Goal: Transaction & Acquisition: Purchase product/service

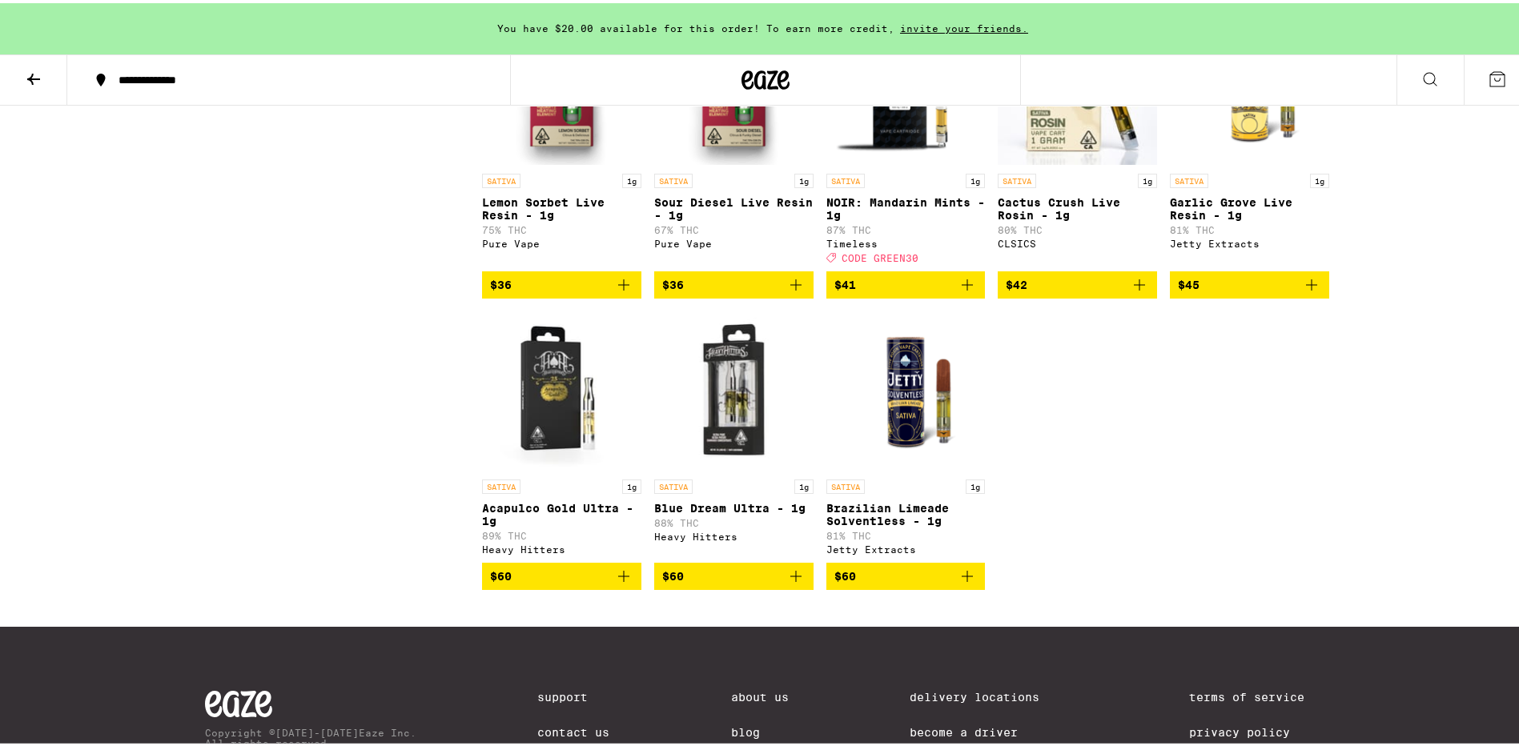
scroll to position [1452, 0]
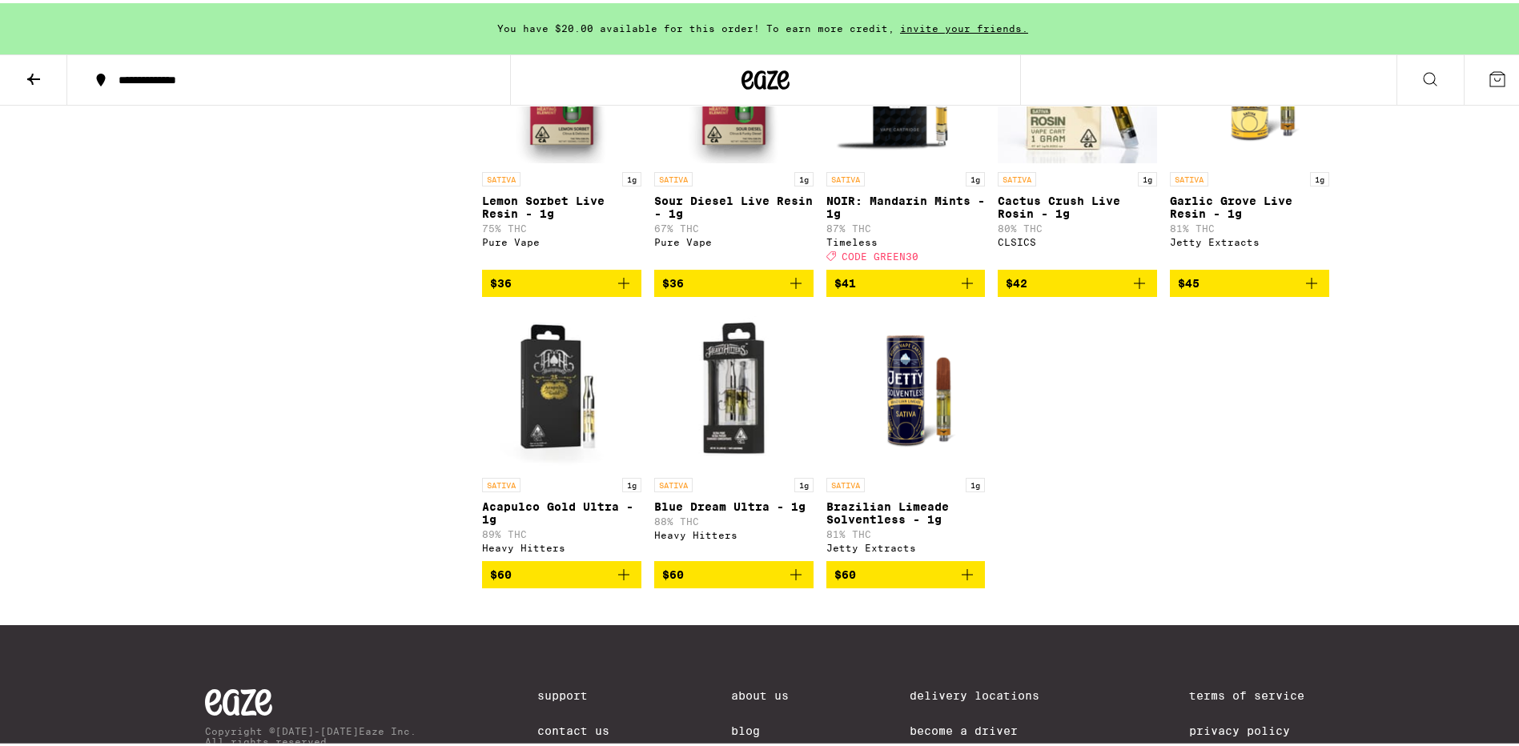
click at [787, 581] on icon "Add to bag" at bounding box center [796, 571] width 19 height 19
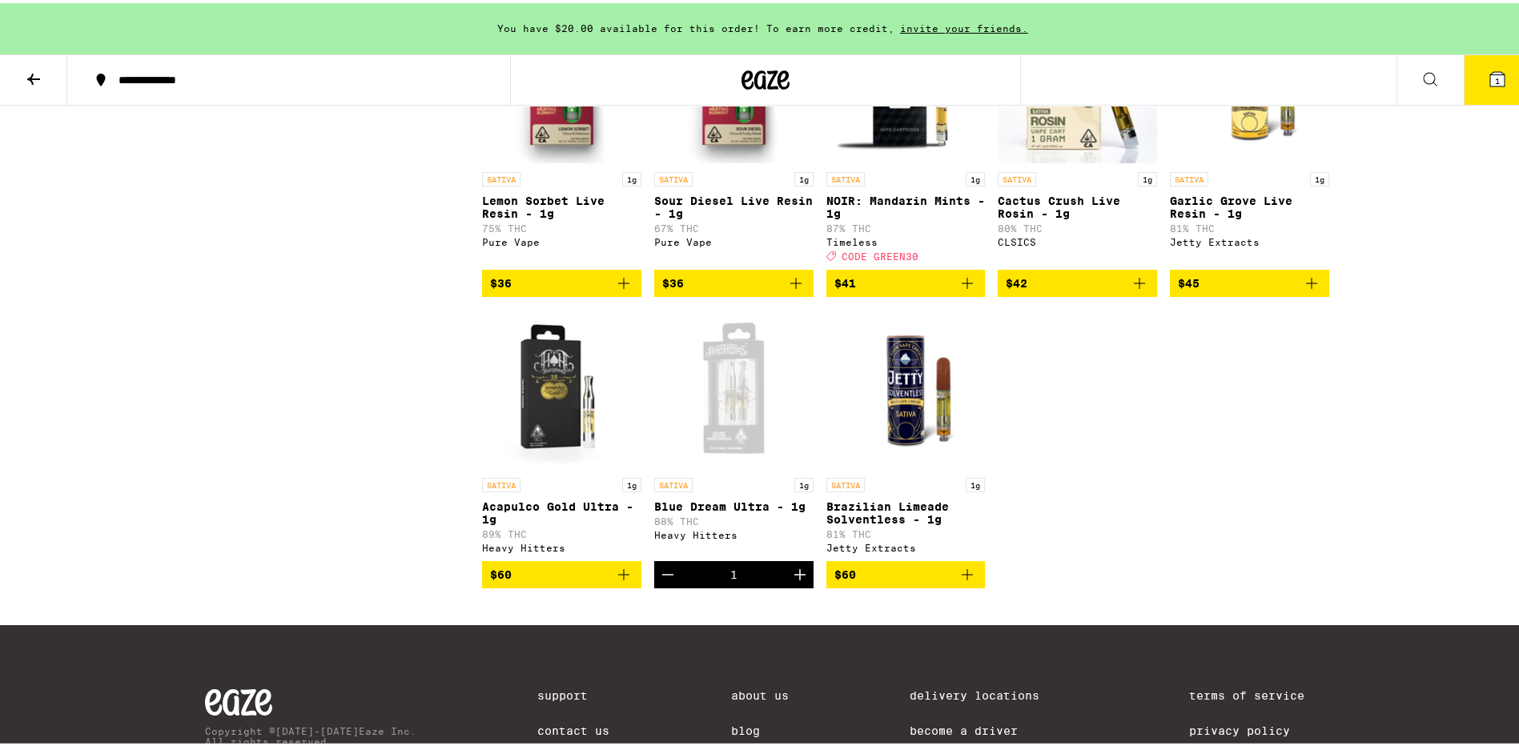
click at [791, 581] on icon "Increment" at bounding box center [800, 571] width 19 height 19
click at [614, 581] on icon "Add to bag" at bounding box center [623, 571] width 19 height 19
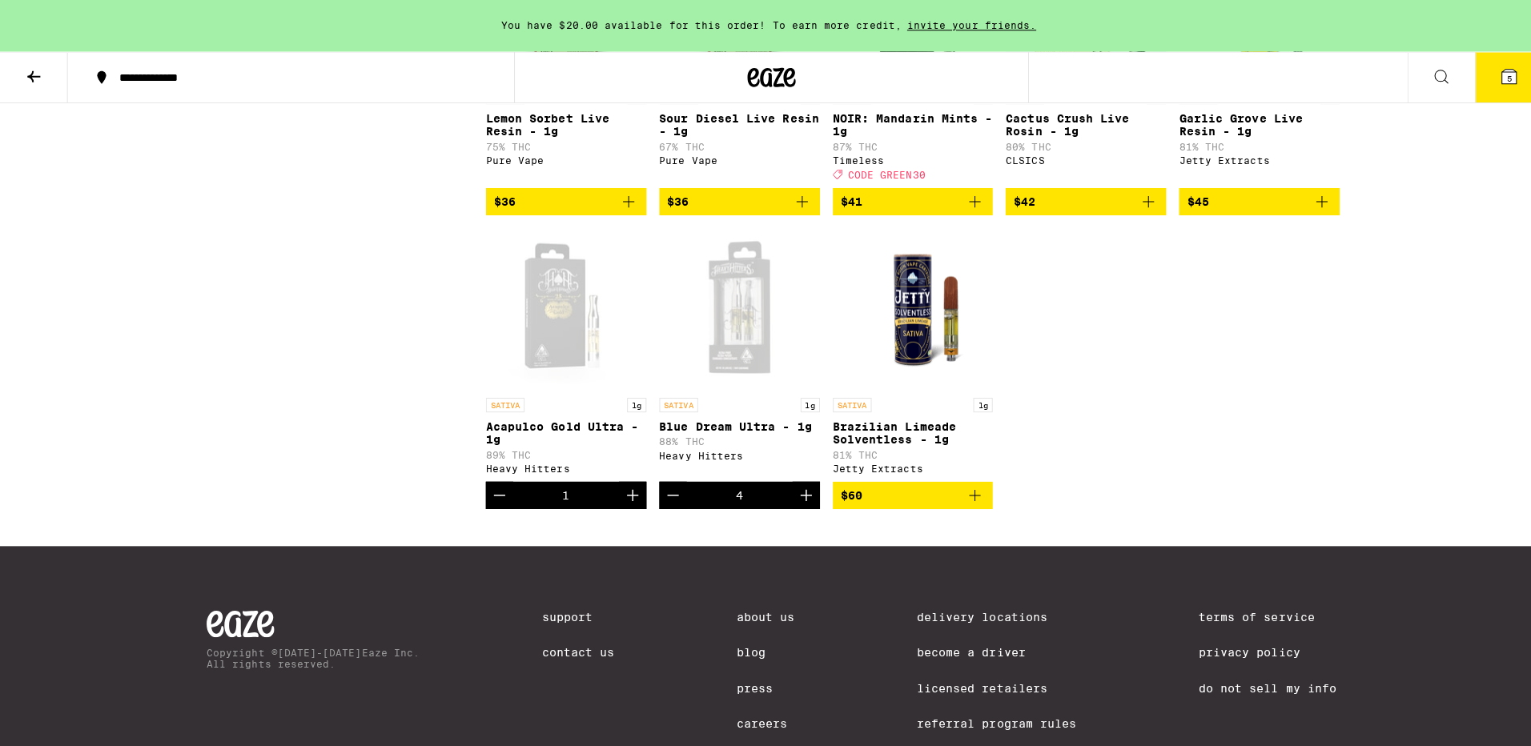
scroll to position [1612, 0]
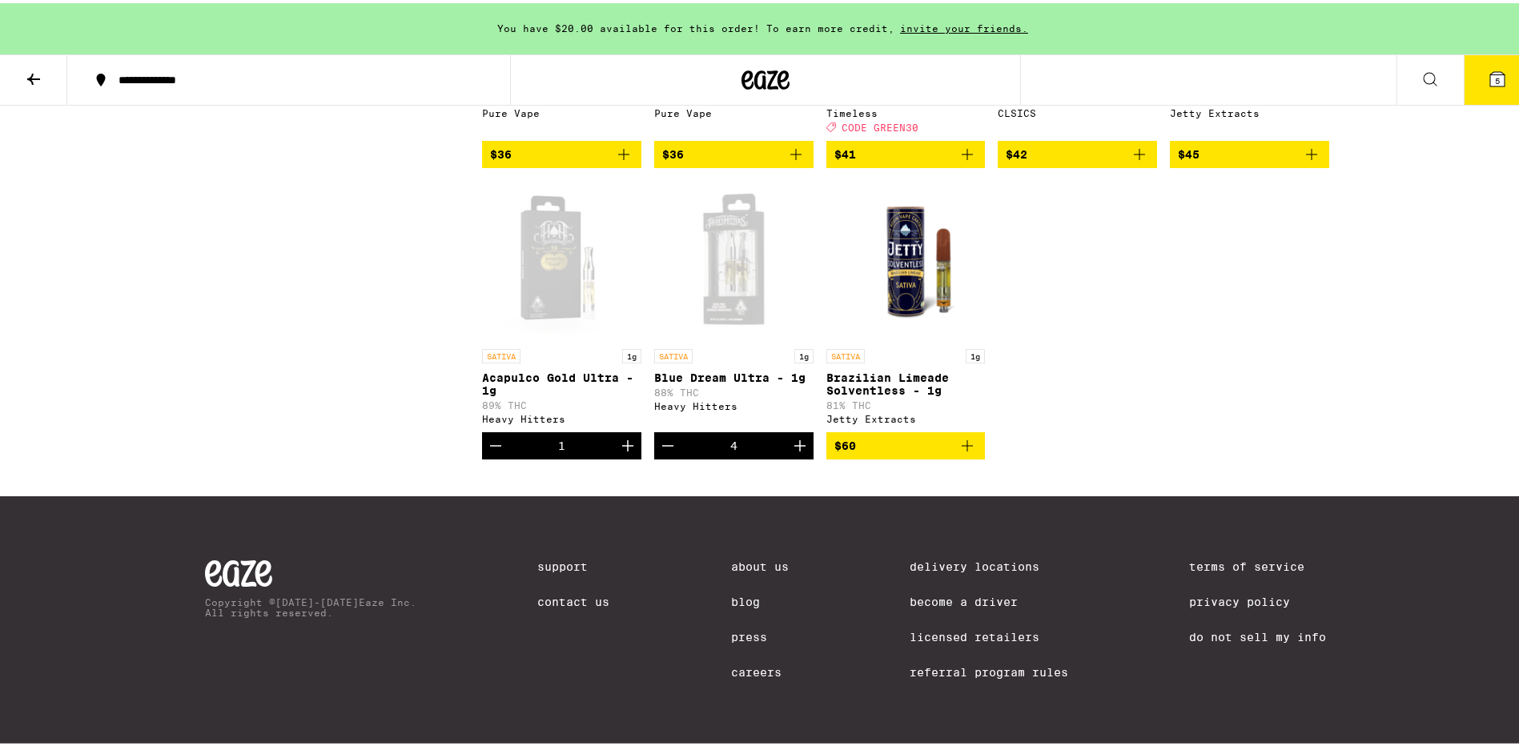
click at [1488, 67] on icon at bounding box center [1497, 75] width 19 height 19
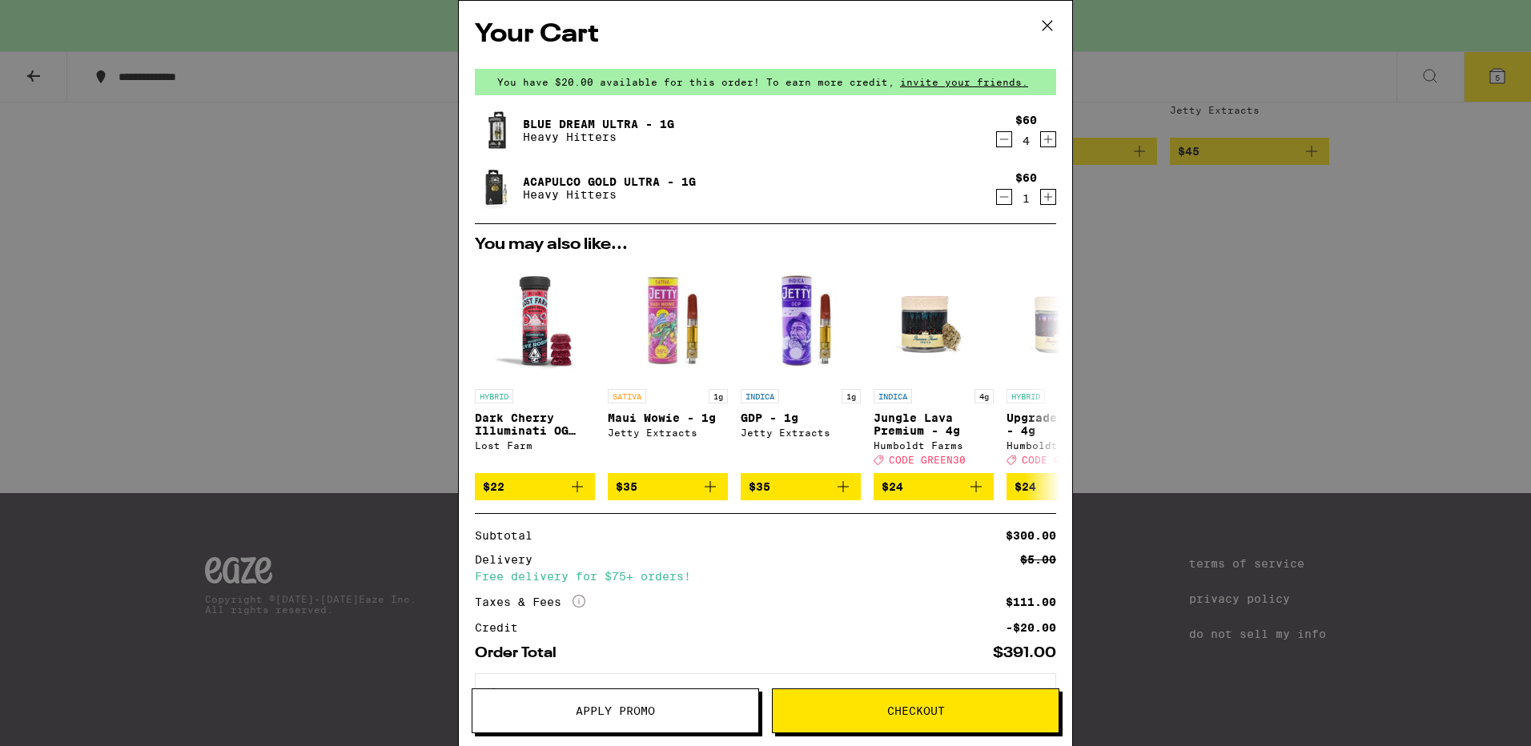
click at [899, 714] on span "Checkout" at bounding box center [916, 711] width 58 height 11
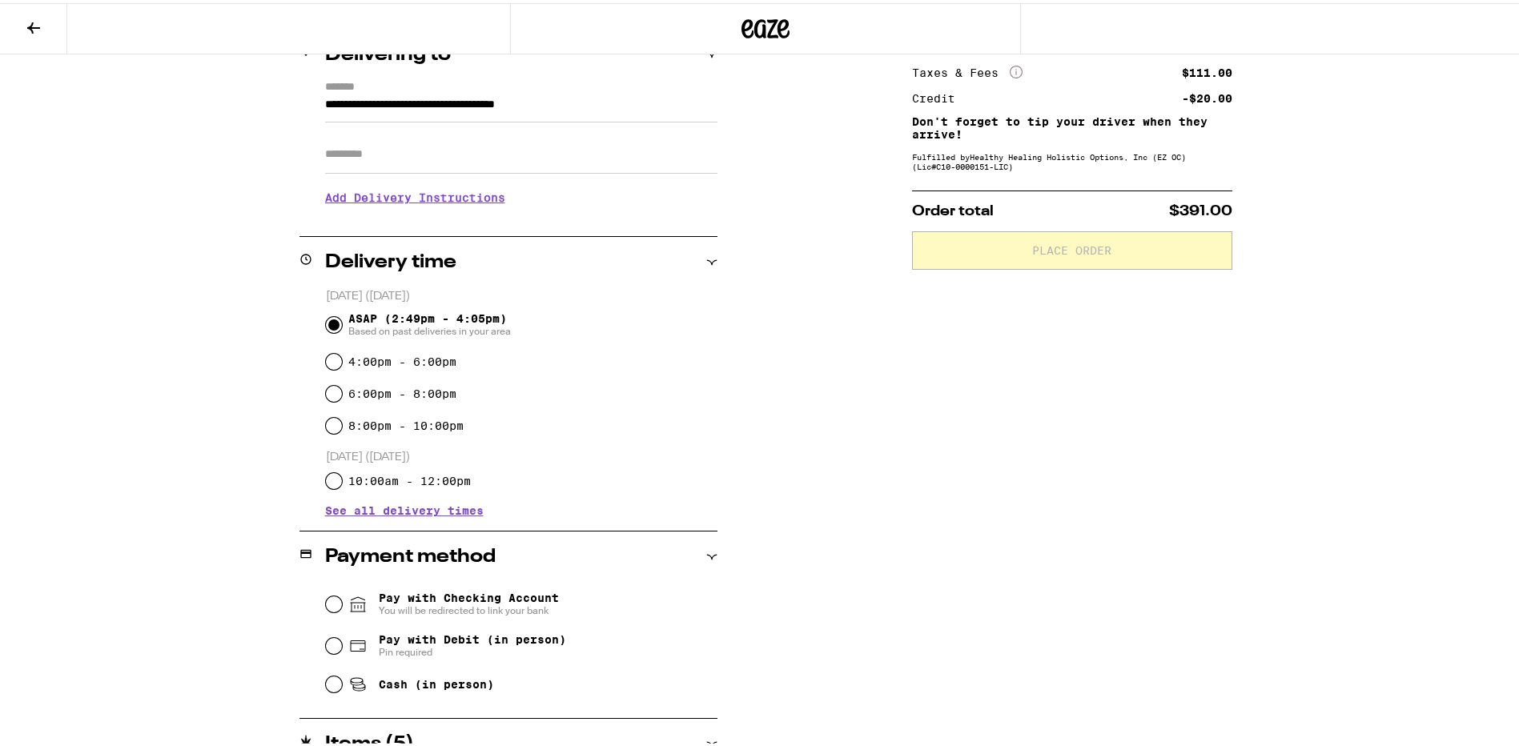
scroll to position [240, 0]
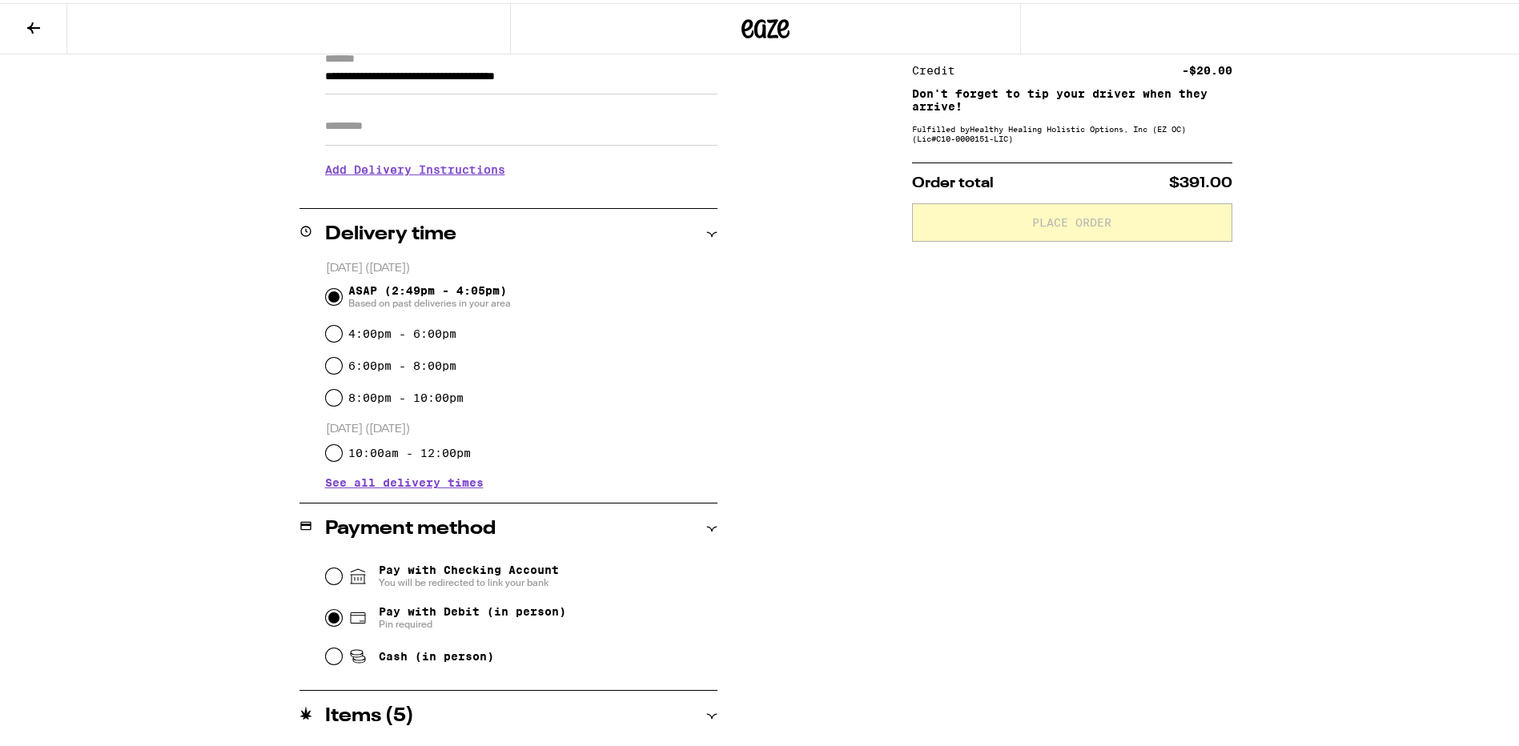
click at [326, 618] on input "Pay with Debit (in person) Pin required" at bounding box center [334, 615] width 16 height 16
radio input "true"
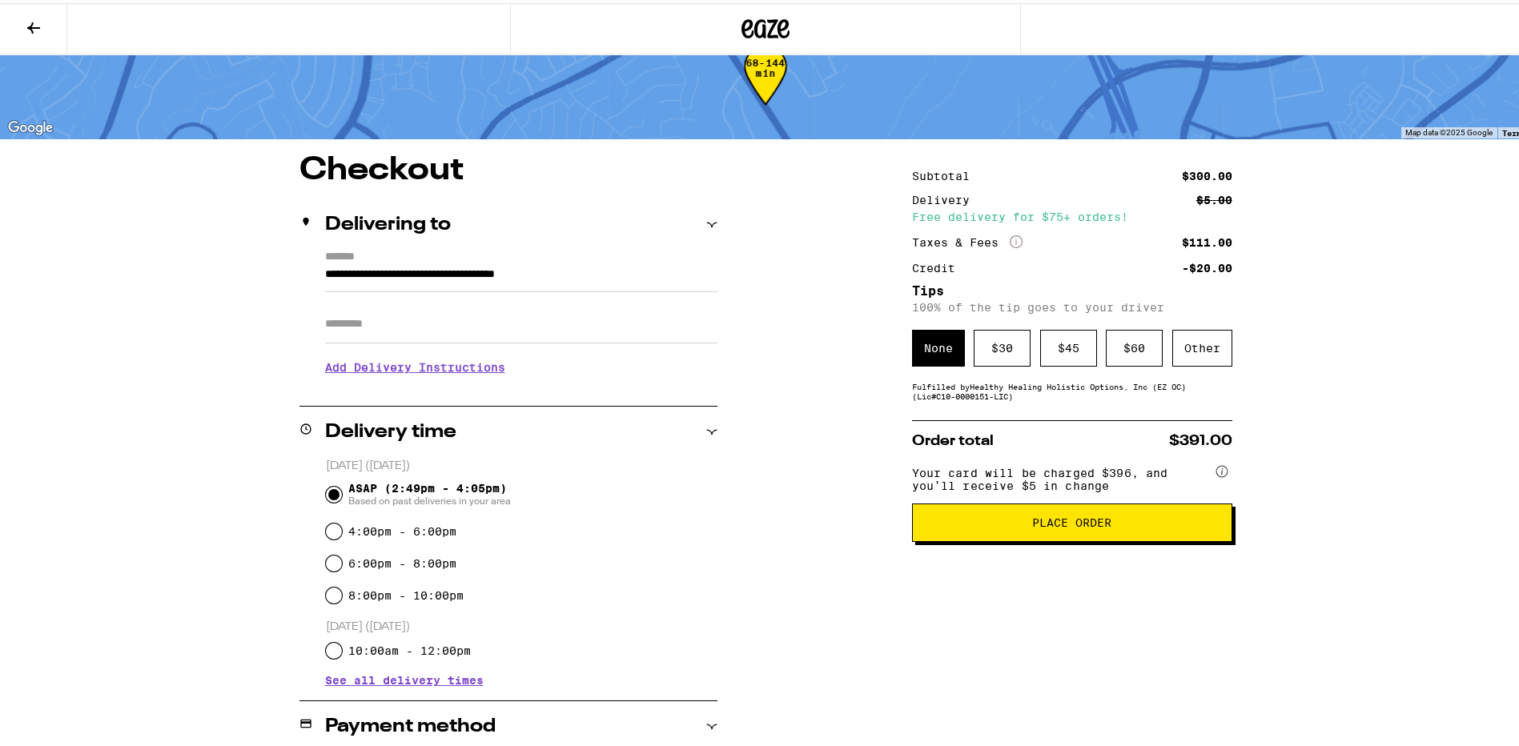
scroll to position [29, 0]
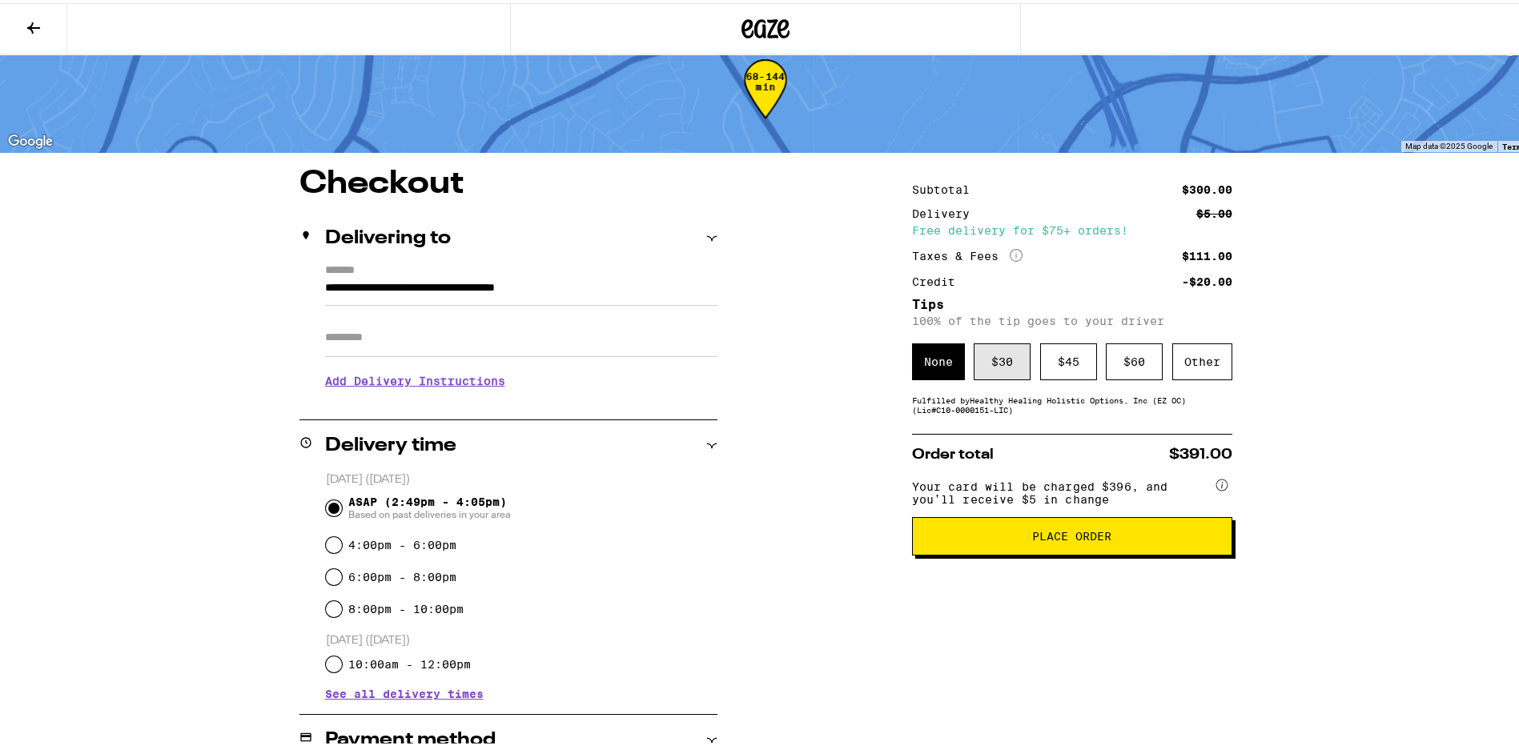
click at [1002, 365] on div "$ 30" at bounding box center [1002, 358] width 57 height 37
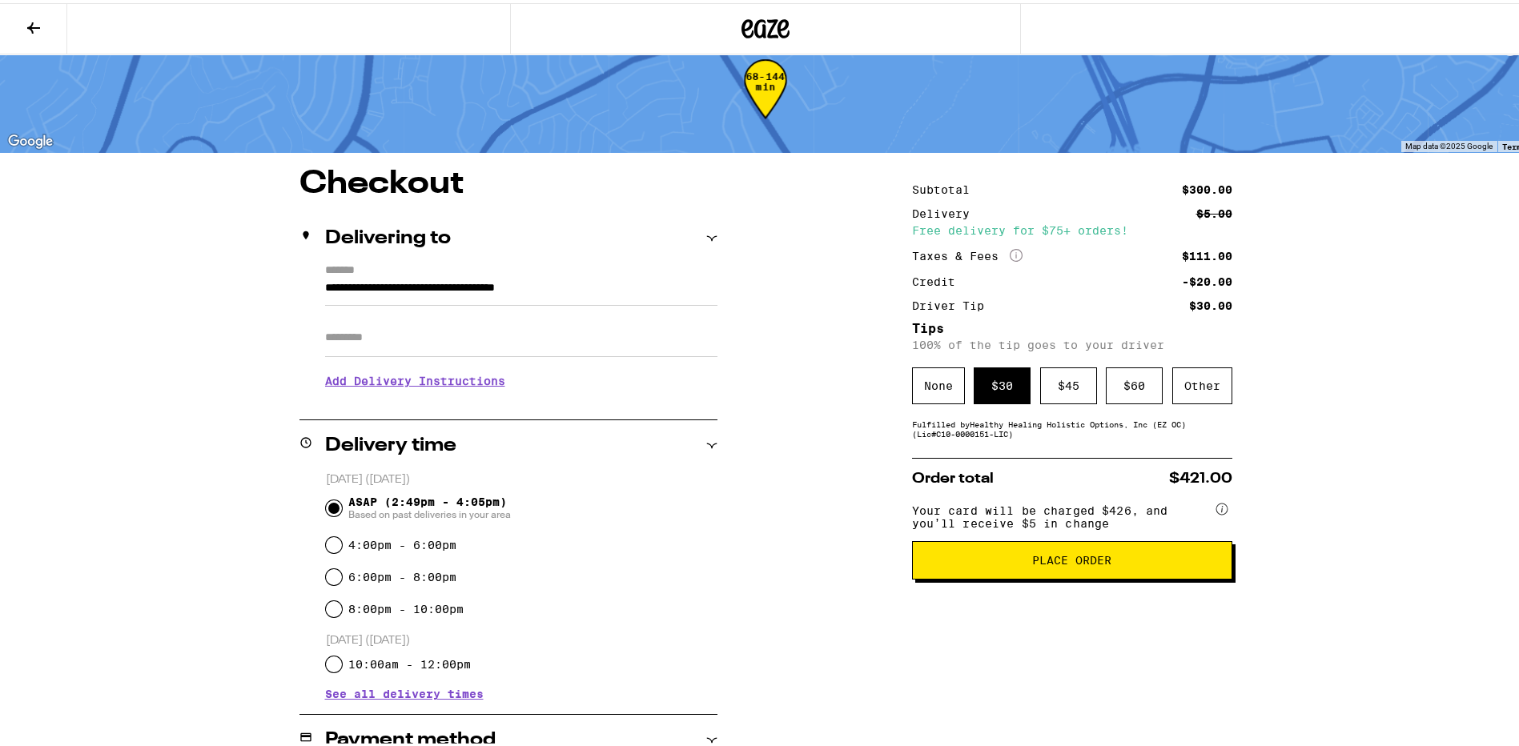
click at [992, 559] on button "Place Order" at bounding box center [1072, 557] width 320 height 38
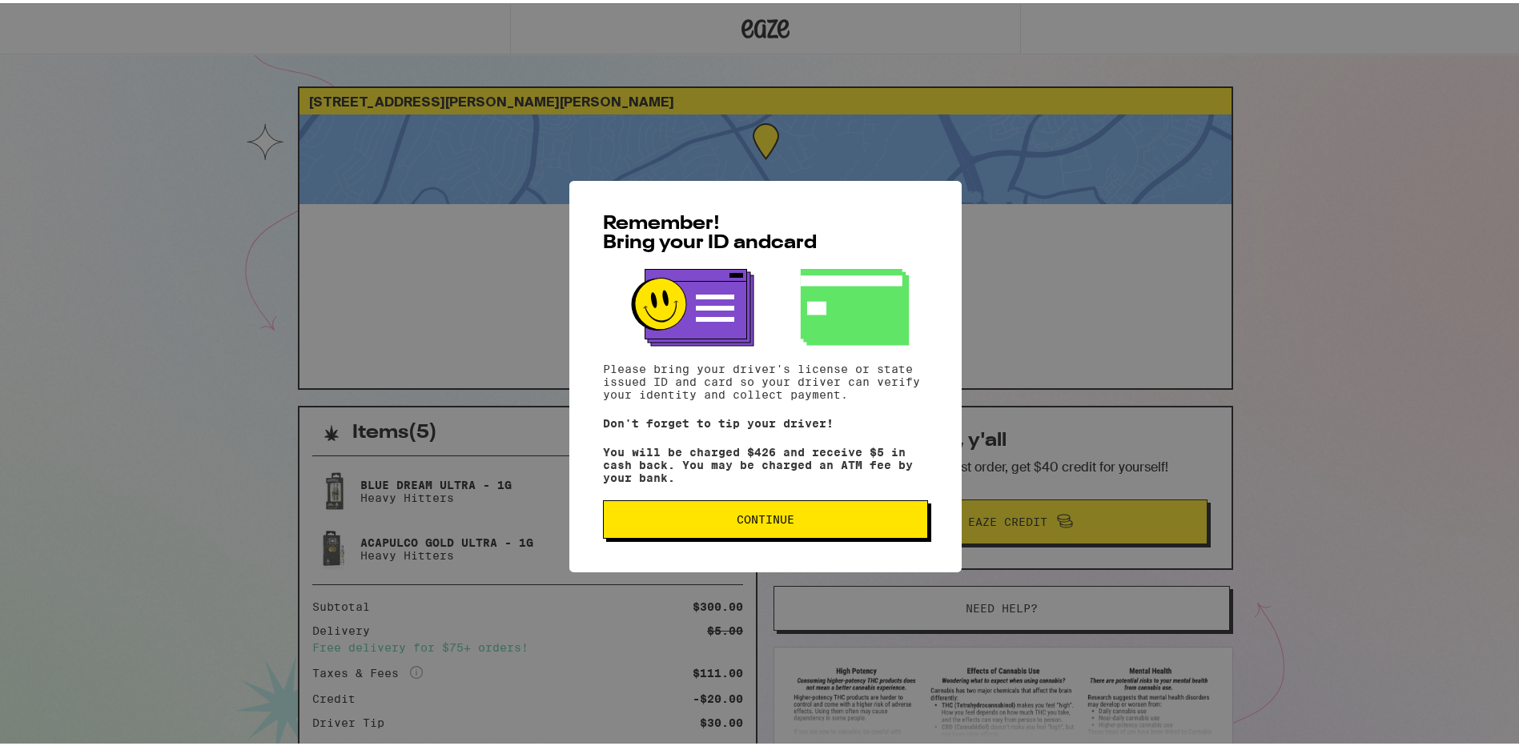
click at [794, 513] on button "Continue" at bounding box center [765, 516] width 325 height 38
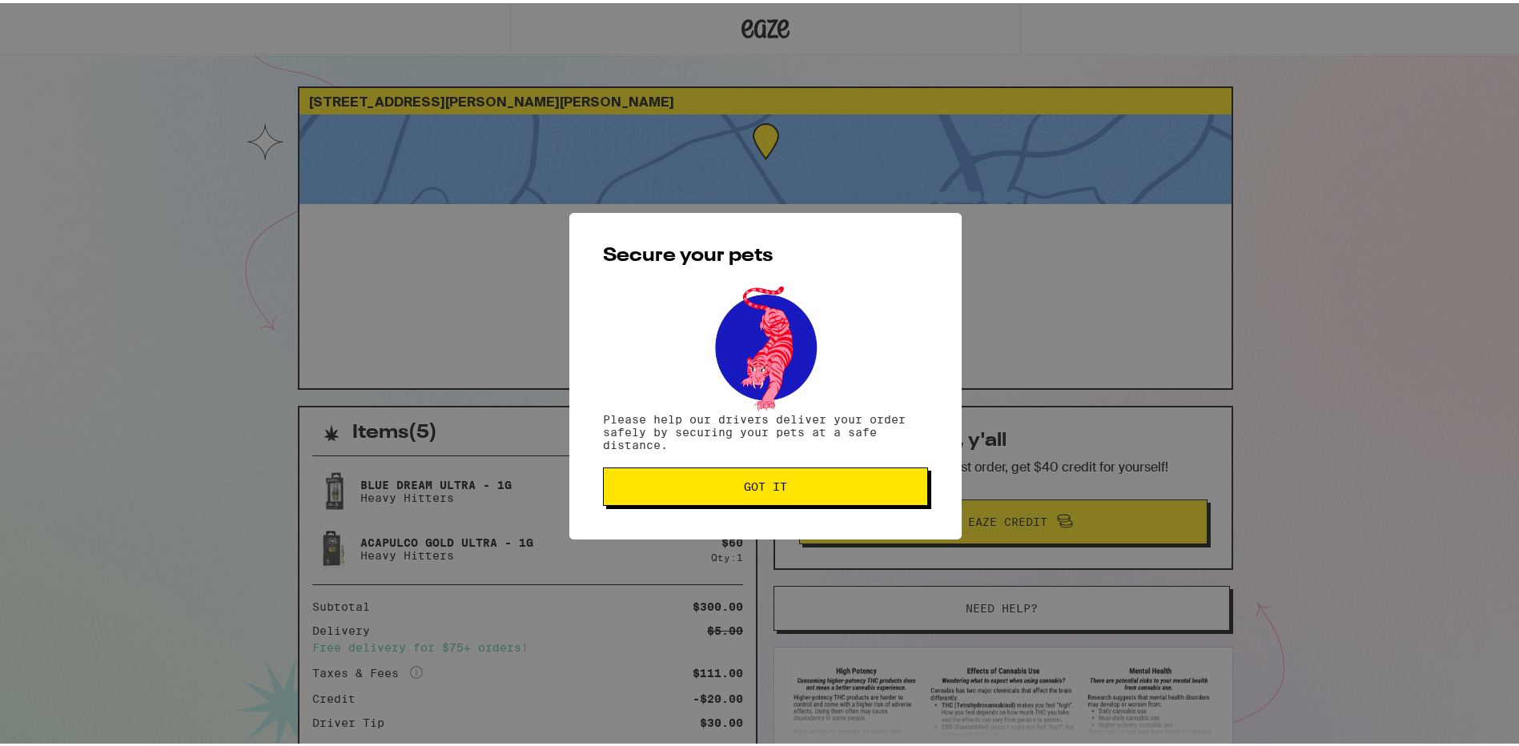
click at [784, 483] on span "Got it" at bounding box center [766, 483] width 298 height 11
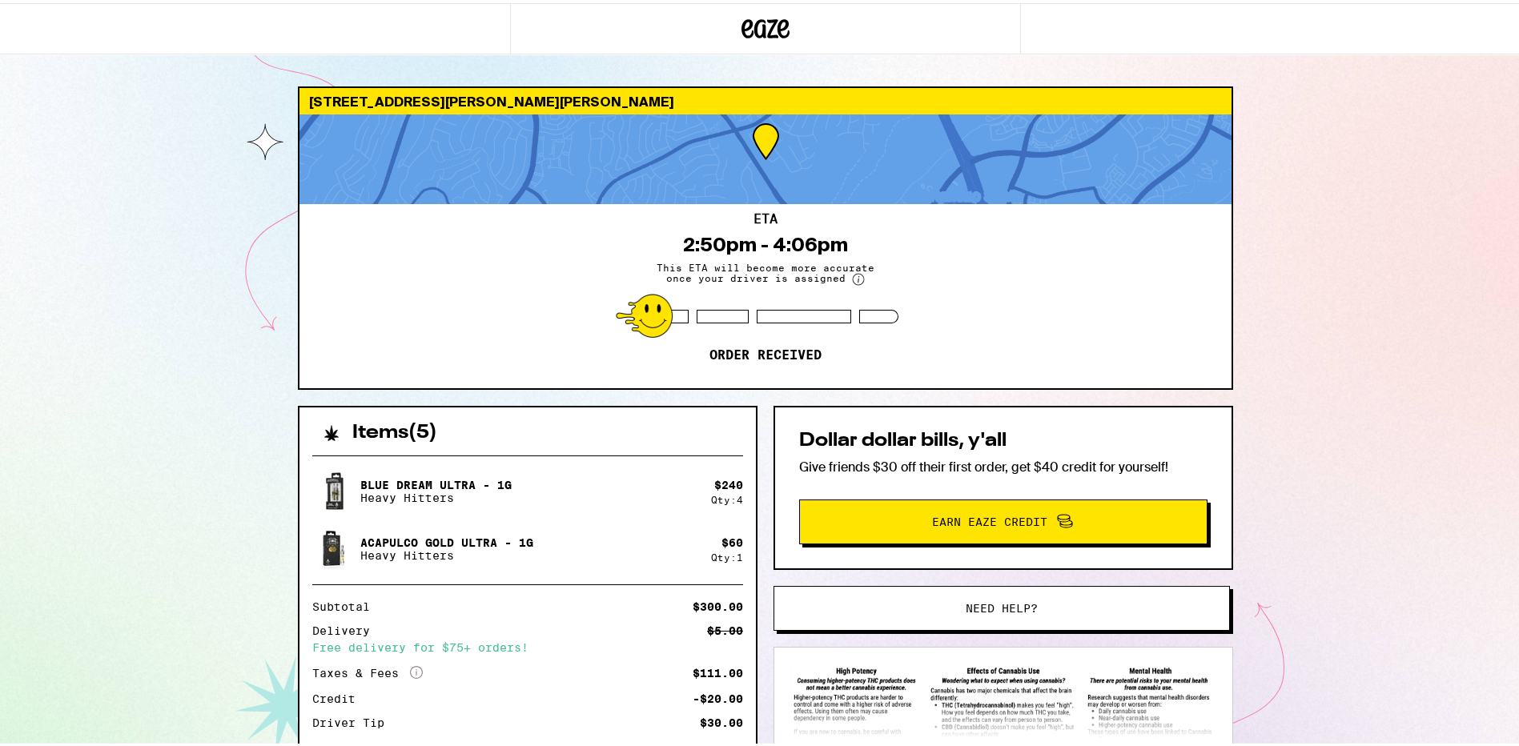
click at [231, 493] on div "29 [GEOGRAPHIC_DATA][PERSON_NAME][PERSON_NAME] 92688 ETA 2:50pm - 4:06pm This E…" at bounding box center [765, 462] width 1531 height 924
